Goal: Navigation & Orientation: Find specific page/section

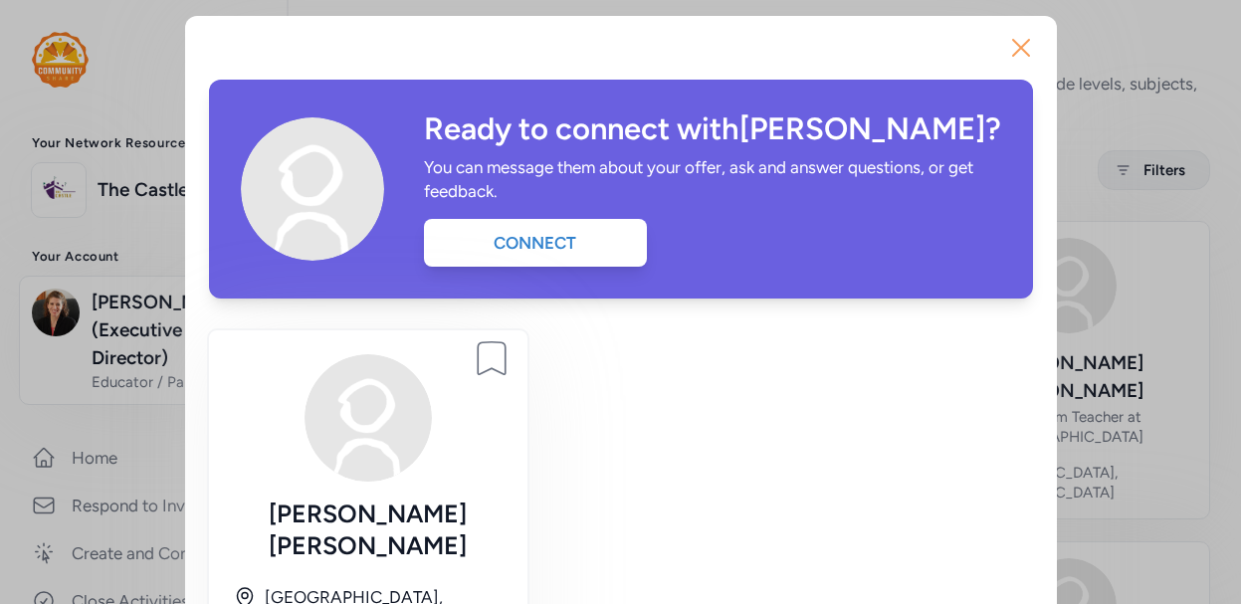
click at [1023, 33] on icon "button" at bounding box center [1021, 48] width 32 height 32
click at [1015, 52] on icon "button" at bounding box center [1021, 48] width 32 height 32
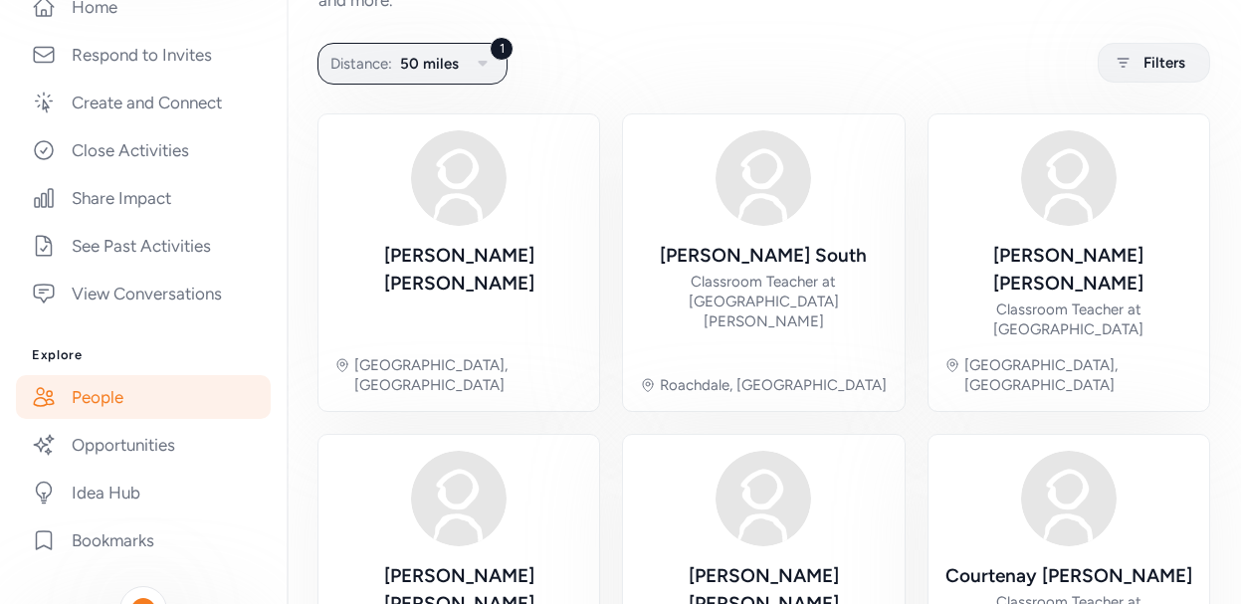
scroll to position [456, 0]
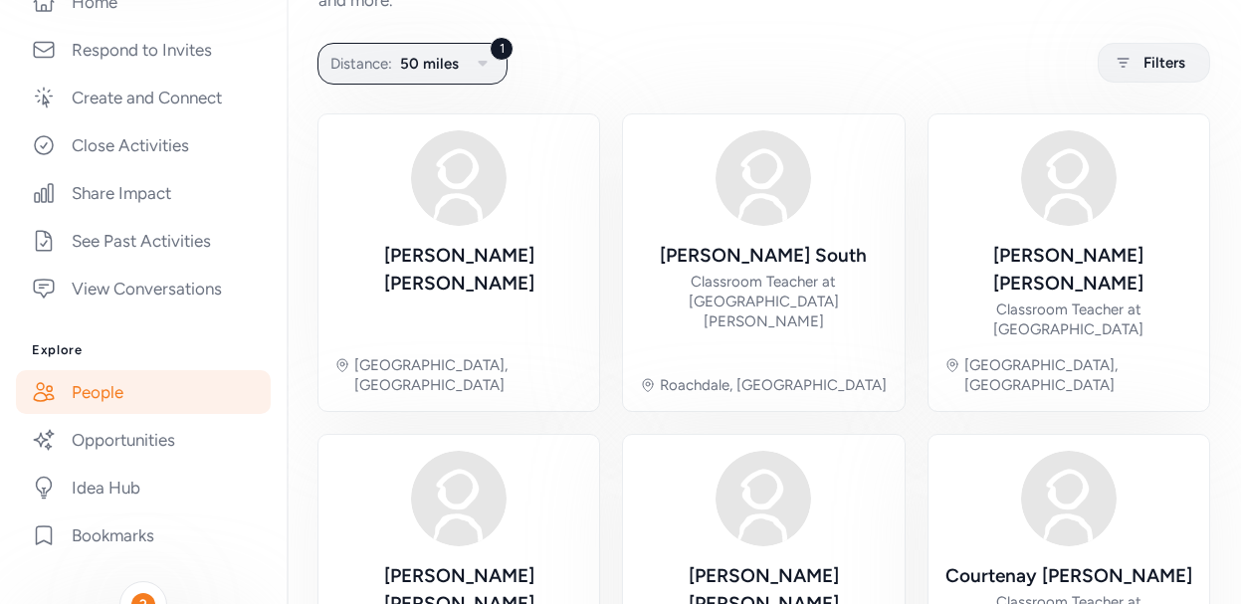
click at [121, 390] on link "People" at bounding box center [143, 392] width 255 height 44
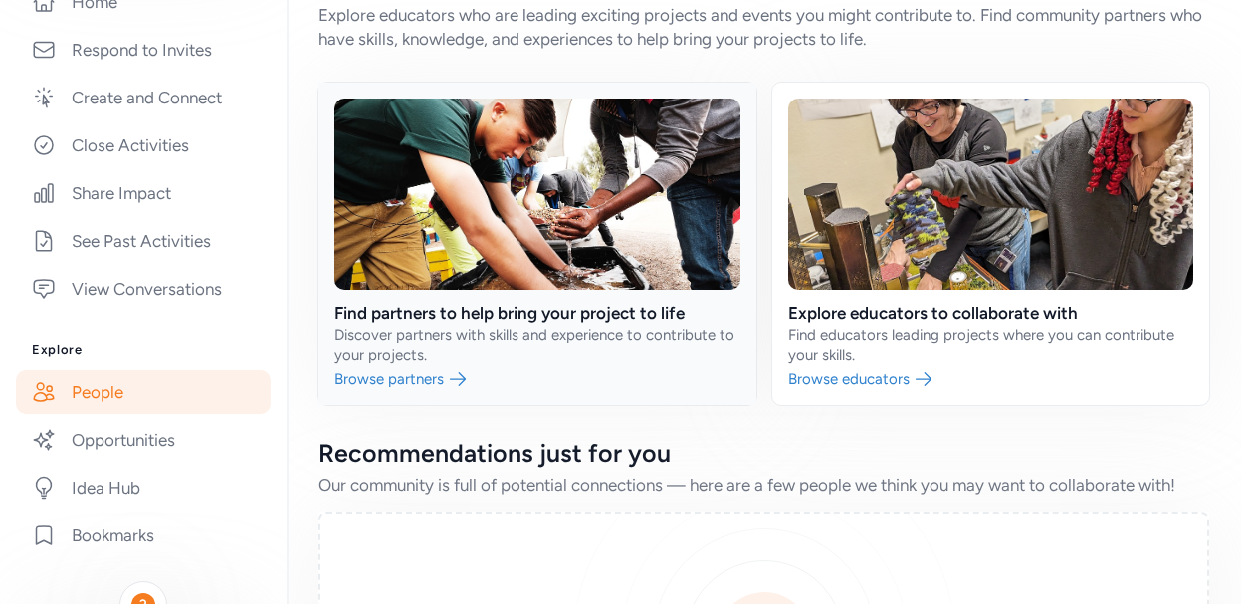
click at [564, 313] on link at bounding box center [537, 244] width 438 height 322
